Goal: Task Accomplishment & Management: Manage account settings

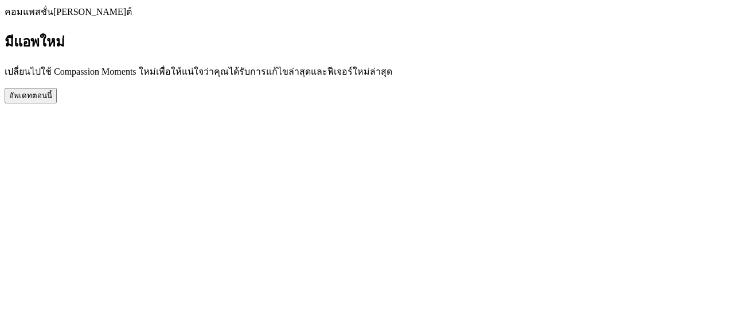
click at [5, 19] on link "ติดตั้ง" at bounding box center [5, 19] width 0 height 0
select select "th"
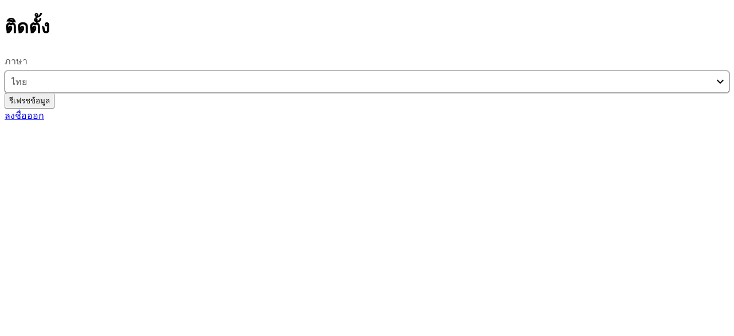
click at [5, 12] on link "กลับ" at bounding box center [5, 12] width 0 height 0
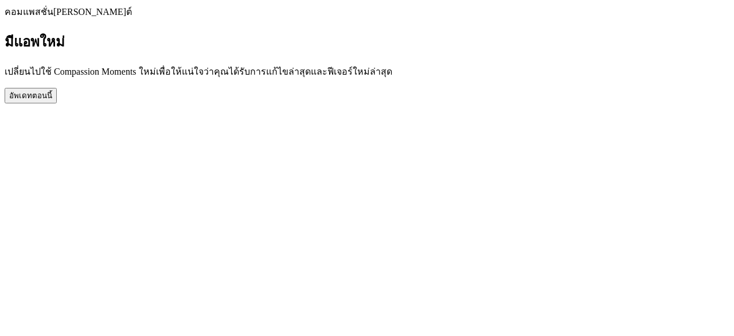
click at [57, 103] on button "อัพเดทตอนนี้" at bounding box center [31, 95] width 52 height 15
